Goal: Use online tool/utility: Utilize a website feature to perform a specific function

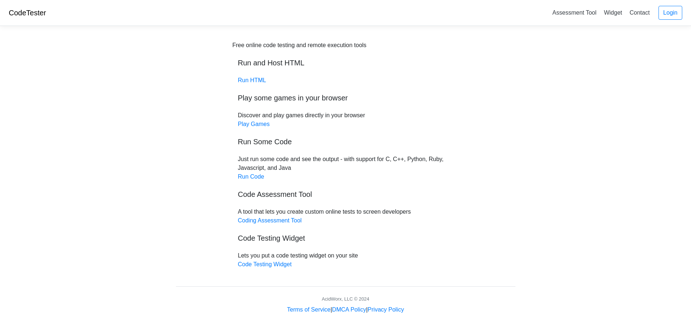
scroll to position [1, 0]
click at [250, 173] on link "Run Code" at bounding box center [251, 175] width 26 height 6
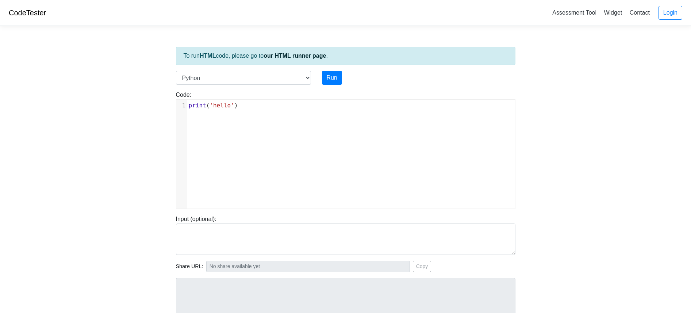
scroll to position [3, 0]
click at [259, 115] on div "xxxxxxxxxx 1 print ( 'hello' )" at bounding box center [350, 160] width 349 height 120
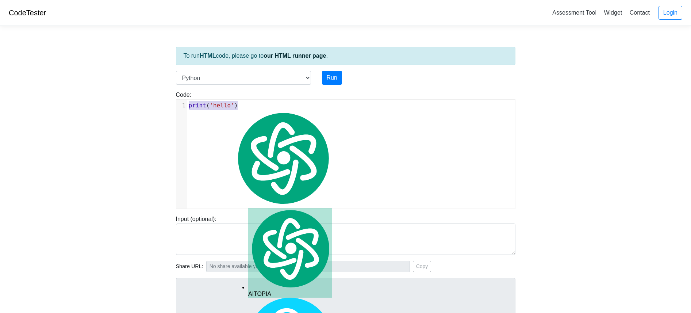
drag, startPoint x: 257, startPoint y: 110, endPoint x: 181, endPoint y: 103, distance: 76.6
click at [187, 103] on div "x 1 print ( 'hello' )" at bounding box center [353, 106] width 333 height 12
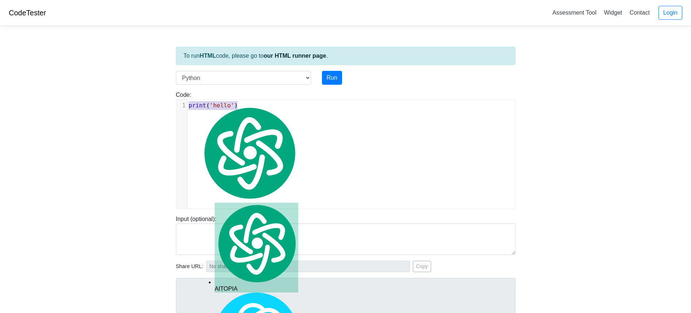
type textarea "print('hello')"
click at [274, 78] on select "C C++ Go Java Javascript Python Ruby" at bounding box center [243, 78] width 135 height 14
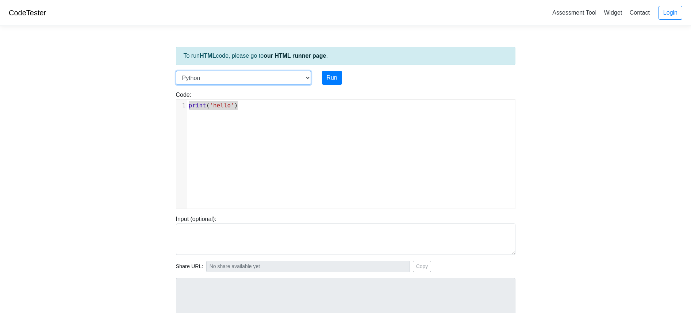
select select "c"
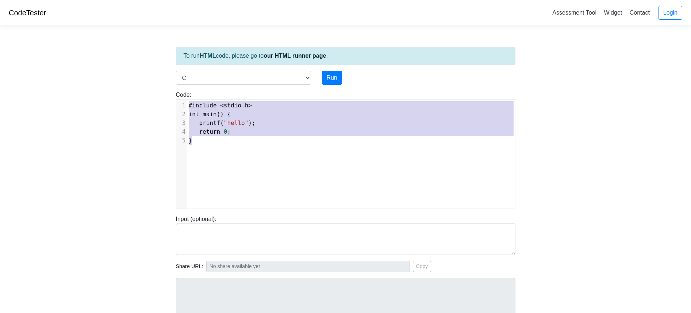
drag, startPoint x: 247, startPoint y: 149, endPoint x: 181, endPoint y: 88, distance: 90.1
click at [181, 88] on div "Code: #include <stdio.h> int main() { printf("hello"); return 0; } #include <st…" at bounding box center [345, 147] width 350 height 124
type textarea "​#include <stdio.h> int main() { printf("hello"); return 0; }"
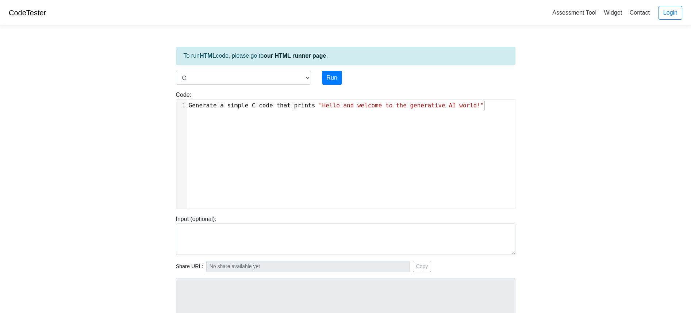
click at [282, 120] on div "x 1 Generate a simple C code that prints "Hello and welcome to the generative A…" at bounding box center [350, 160] width 349 height 120
type textarea "​Generate a simple C code that prints "Hello and welcome to the generative AI w…"
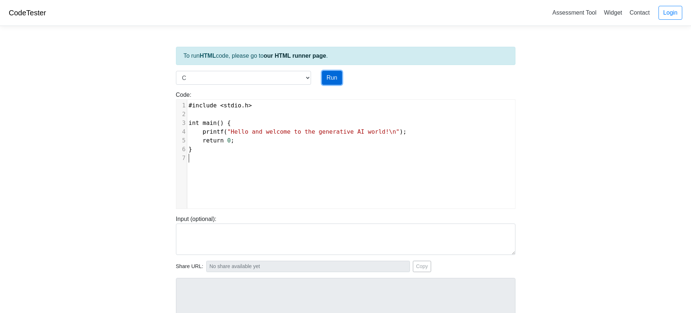
click at [332, 78] on button "Run" at bounding box center [332, 78] width 20 height 14
type input "https://codetester.io/runner?s=D9lpkJJxWn"
type textarea "Stdout: Hello and welcome to the generative AI world!"
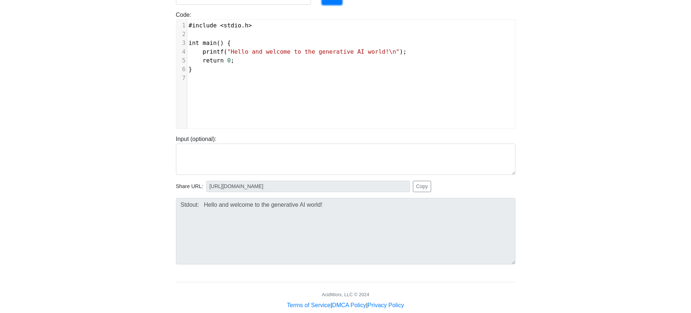
scroll to position [0, 0]
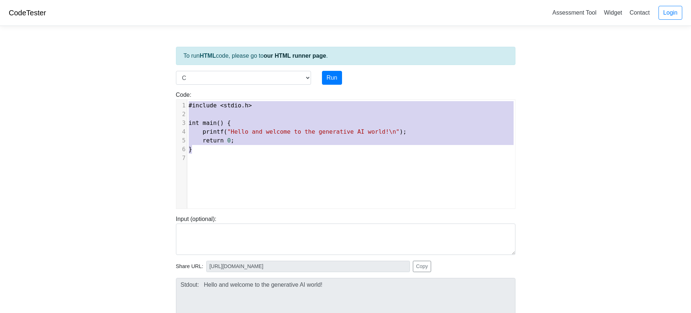
drag, startPoint x: 254, startPoint y: 147, endPoint x: 177, endPoint y: 97, distance: 91.8
click at [177, 97] on div "Code: #include <stdio.h> int main() { printf("hello"); return 0; } #include <st…" at bounding box center [345, 149] width 350 height 118
type textarea "​#include <stdio.h> int main() { printf("Hello and welcome to the generative AI…"
